Goal: Information Seeking & Learning: Find specific fact

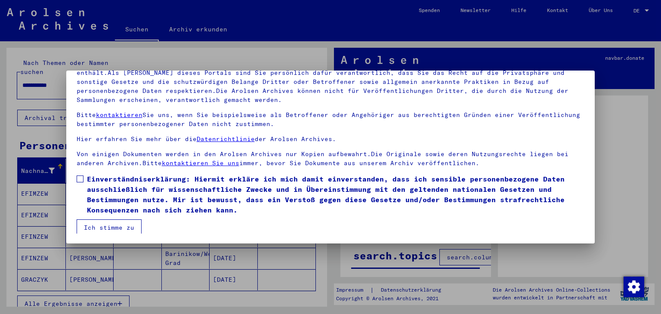
scroll to position [2, 0]
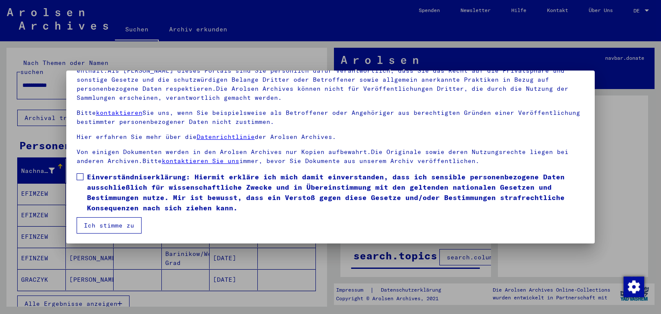
click at [122, 226] on button "Ich stimme zu" at bounding box center [109, 225] width 65 height 16
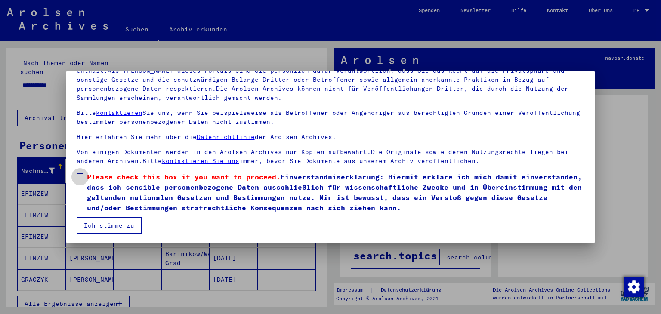
click at [82, 177] on span at bounding box center [80, 176] width 7 height 7
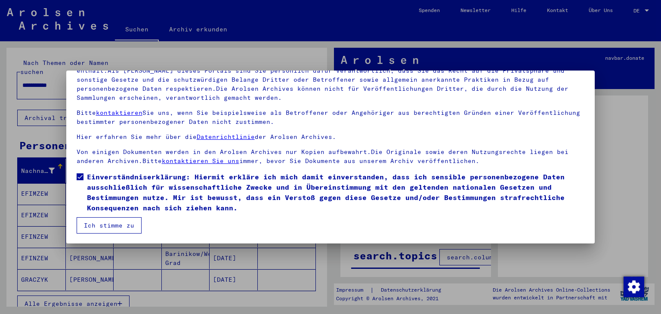
click at [102, 219] on button "Ich stimme zu" at bounding box center [109, 225] width 65 height 16
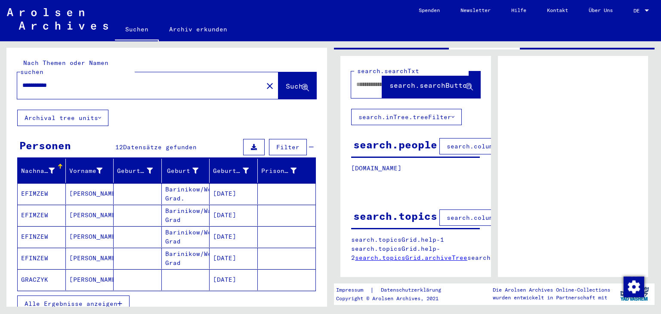
scroll to position [84, 0]
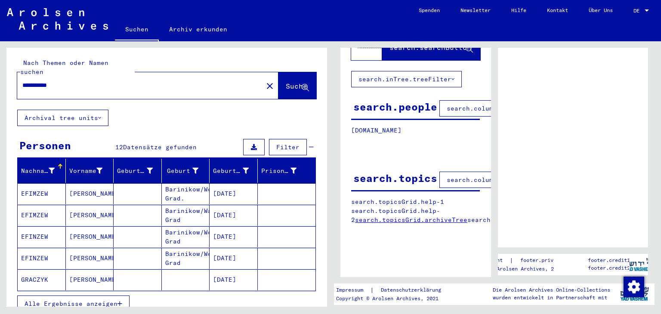
drag, startPoint x: 660, startPoint y: 82, endPoint x: 660, endPoint y: 96, distance: 14.6
click at [660, 96] on div "title.searchPage [DOMAIN_NAME] [DOMAIN_NAME] [DOMAIN_NAME] [DOMAIN_NAME] [DOMAI…" at bounding box center [496, 173] width 330 height 265
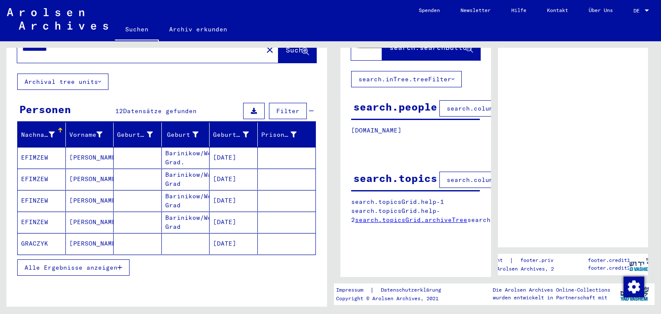
scroll to position [37, 0]
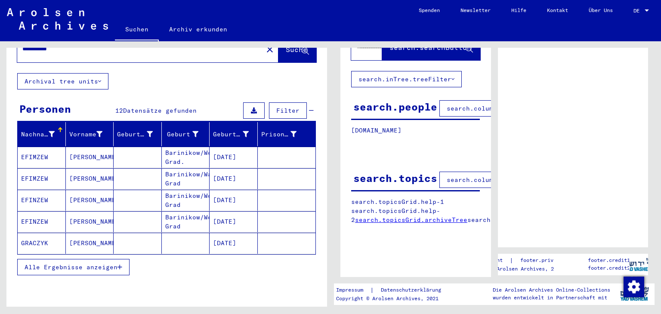
click at [122, 264] on icon "button" at bounding box center [119, 267] width 5 height 6
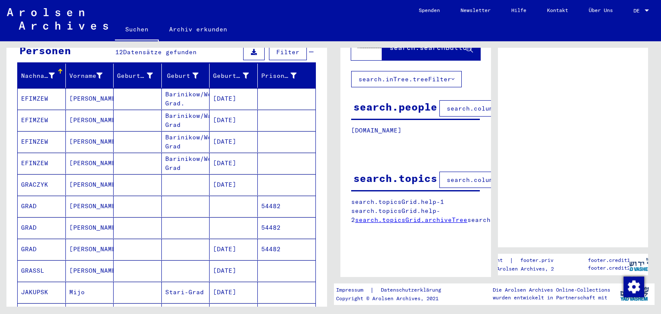
scroll to position [97, 0]
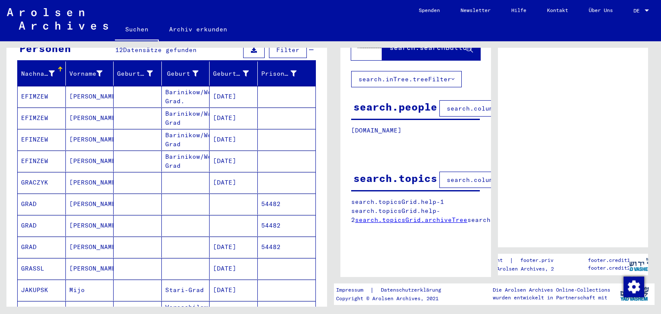
click at [222, 217] on mat-cell at bounding box center [234, 225] width 48 height 21
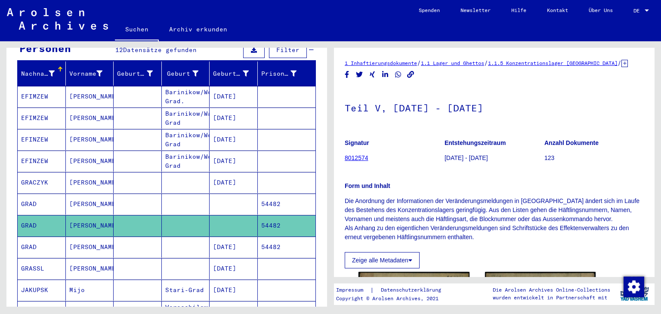
click at [232, 237] on mat-cell "[DATE]" at bounding box center [234, 247] width 48 height 21
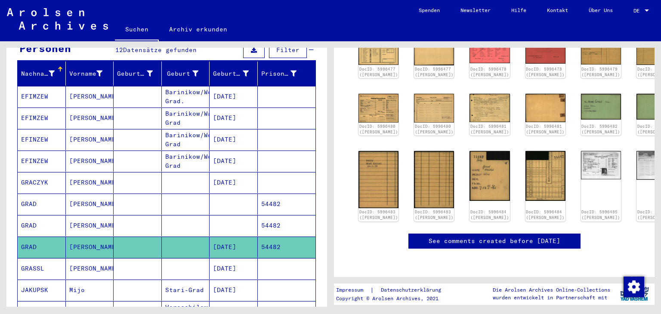
scroll to position [137, 0]
click at [636, 149] on img at bounding box center [657, 164] width 42 height 30
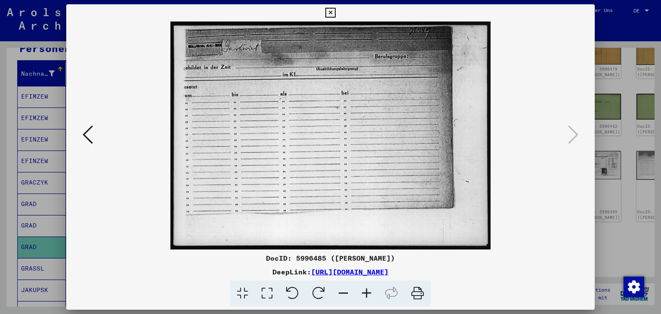
click at [77, 142] on div at bounding box center [330, 136] width 529 height 228
click at [89, 127] on icon at bounding box center [88, 134] width 10 height 21
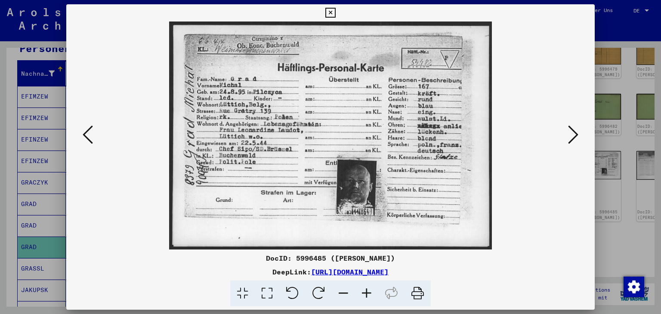
click at [89, 127] on icon at bounding box center [88, 134] width 10 height 21
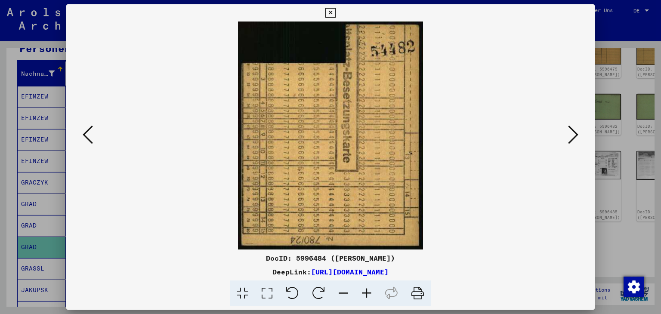
click at [89, 127] on icon at bounding box center [88, 134] width 10 height 21
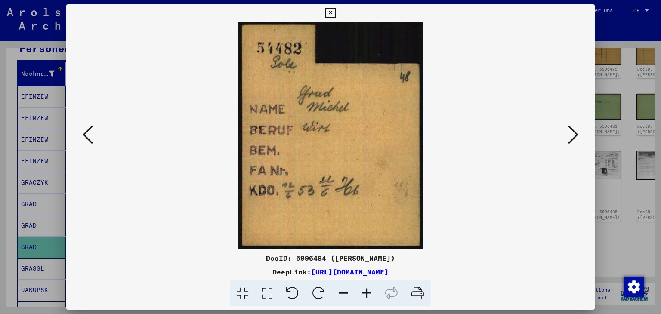
click at [89, 127] on icon at bounding box center [88, 134] width 10 height 21
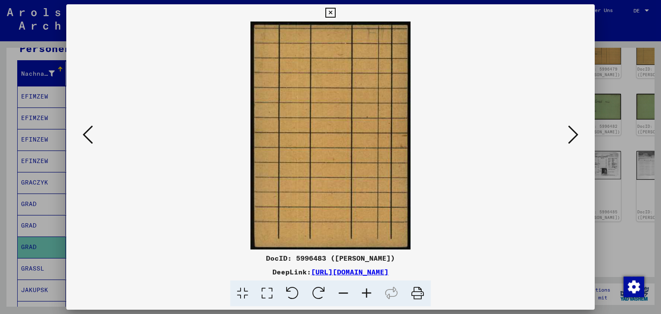
click at [89, 127] on icon at bounding box center [88, 134] width 10 height 21
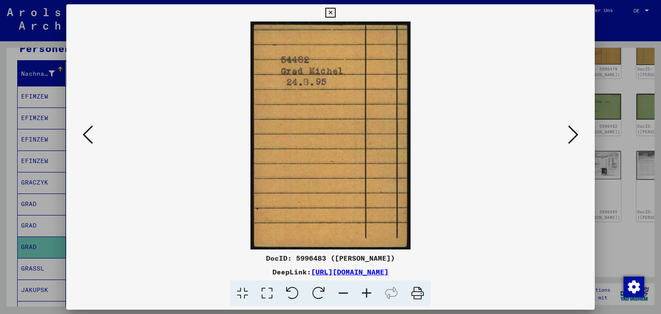
click at [89, 127] on icon at bounding box center [88, 134] width 10 height 21
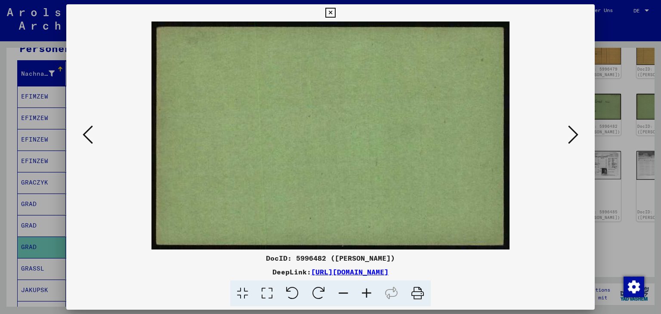
click at [84, 133] on icon at bounding box center [88, 134] width 10 height 21
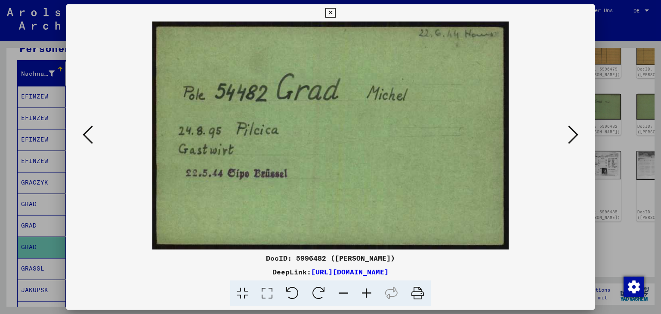
click at [84, 133] on icon at bounding box center [88, 134] width 10 height 21
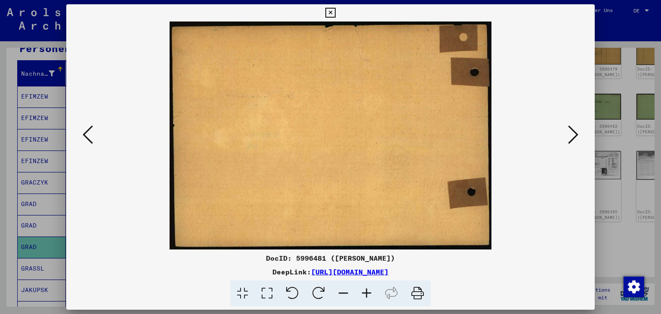
click at [84, 133] on icon at bounding box center [88, 134] width 10 height 21
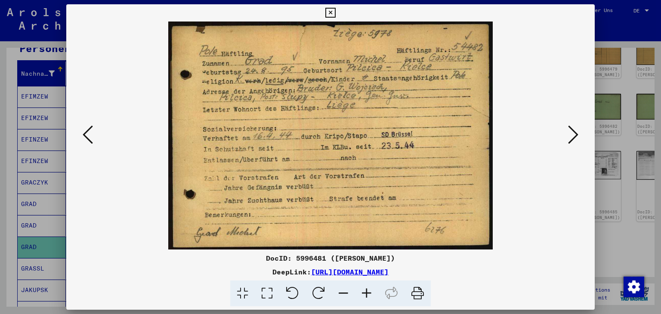
click at [84, 133] on icon at bounding box center [88, 134] width 10 height 21
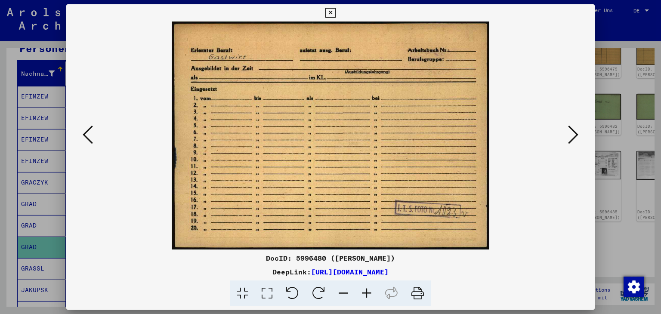
click at [84, 133] on icon at bounding box center [88, 134] width 10 height 21
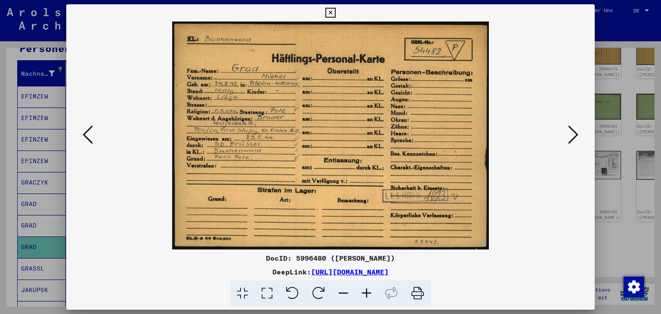
click at [84, 133] on icon at bounding box center [88, 134] width 10 height 21
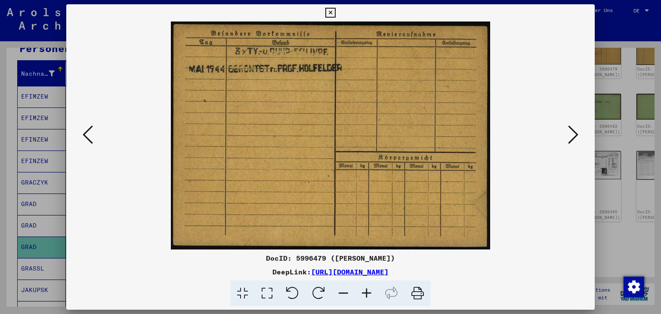
click at [84, 133] on icon at bounding box center [88, 134] width 10 height 21
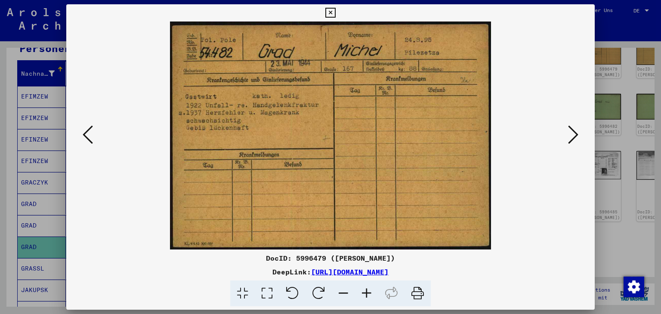
click at [84, 133] on icon at bounding box center [88, 134] width 10 height 21
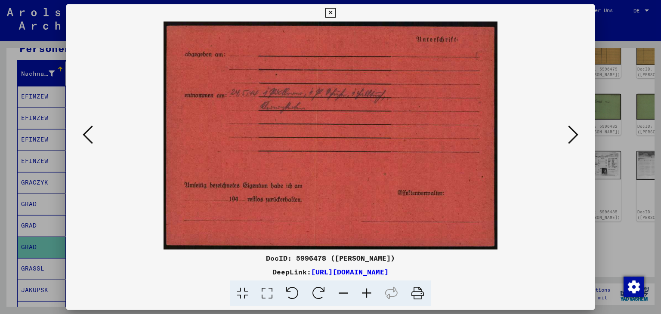
click at [84, 133] on icon at bounding box center [88, 134] width 10 height 21
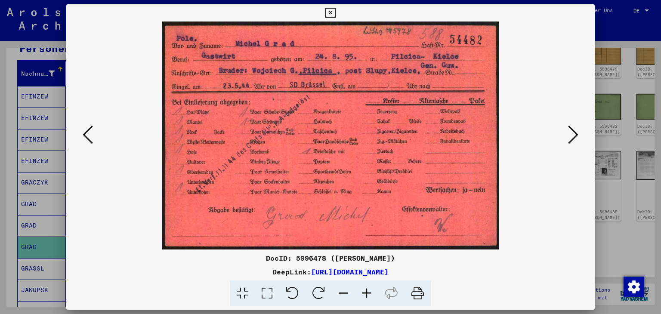
click at [84, 133] on icon at bounding box center [88, 134] width 10 height 21
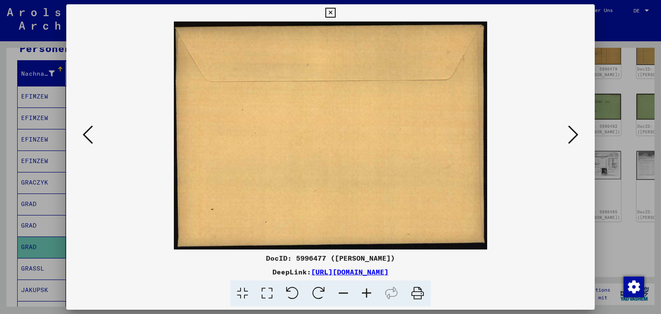
click at [575, 128] on icon at bounding box center [573, 134] width 10 height 21
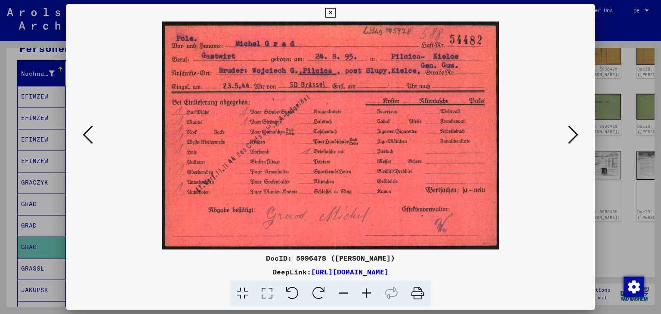
click at [90, 133] on icon at bounding box center [88, 134] width 10 height 21
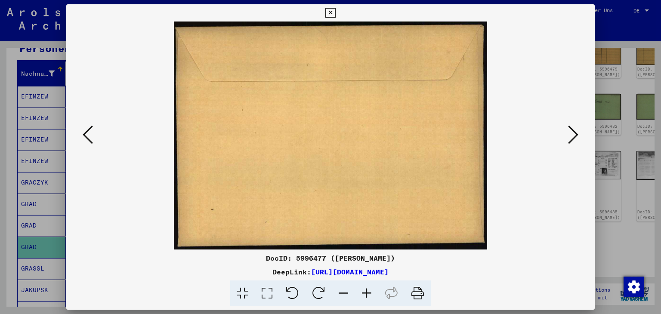
click at [90, 133] on icon at bounding box center [88, 134] width 10 height 21
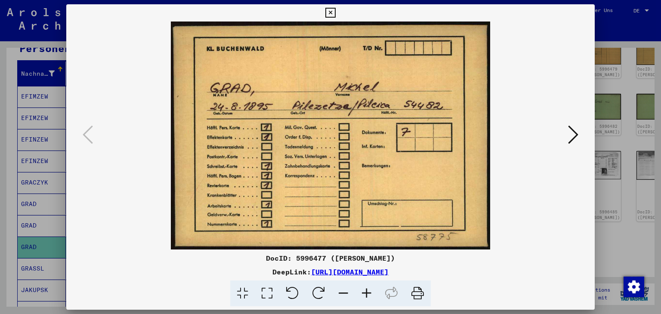
click at [573, 134] on icon at bounding box center [573, 134] width 10 height 21
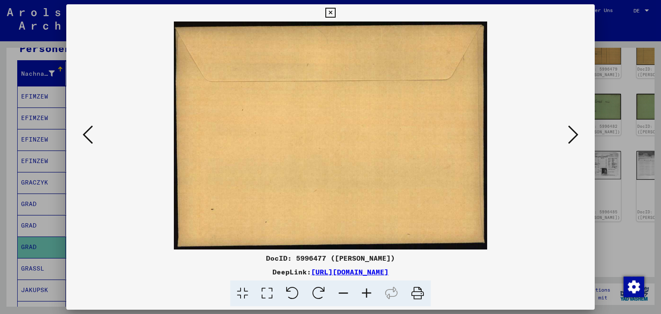
click at [573, 134] on icon at bounding box center [573, 134] width 10 height 21
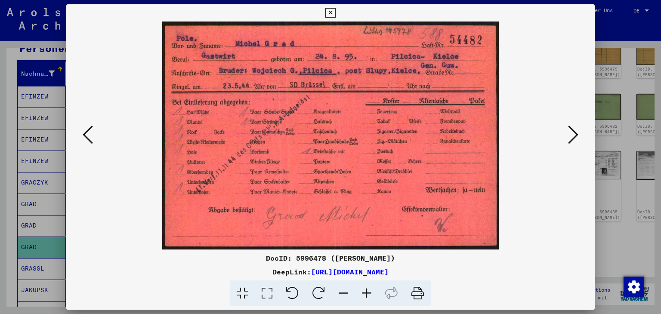
click at [573, 134] on icon at bounding box center [573, 134] width 10 height 21
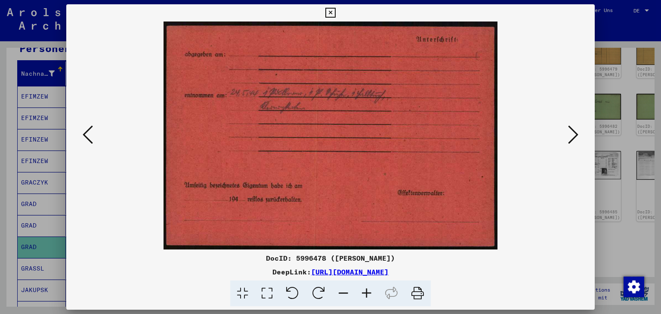
click at [84, 139] on icon at bounding box center [88, 134] width 10 height 21
